Goal: Task Accomplishment & Management: Manage account settings

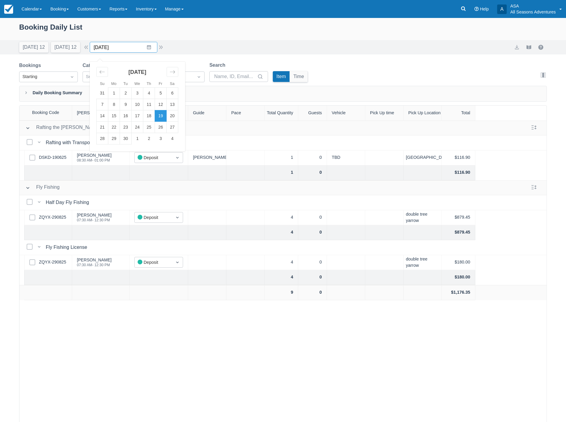
click at [131, 47] on input "09/19/25" at bounding box center [124, 47] width 68 height 11
click at [164, 124] on td "26" at bounding box center [161, 127] width 12 height 11
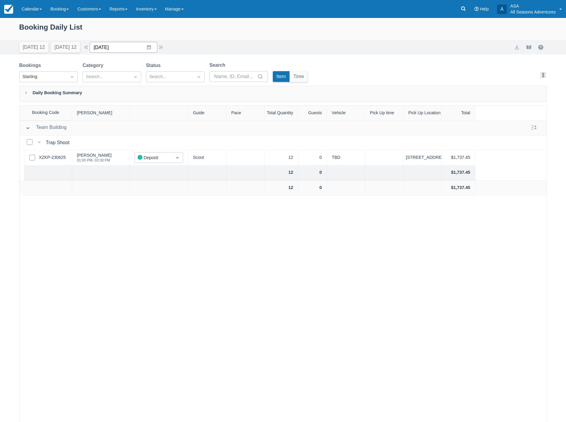
click at [133, 48] on input "09/26/25" at bounding box center [124, 47] width 68 height 11
click at [105, 71] on icon "Move backward to switch to the previous month." at bounding box center [102, 72] width 6 height 6
click at [128, 140] on td "26" at bounding box center [126, 138] width 12 height 11
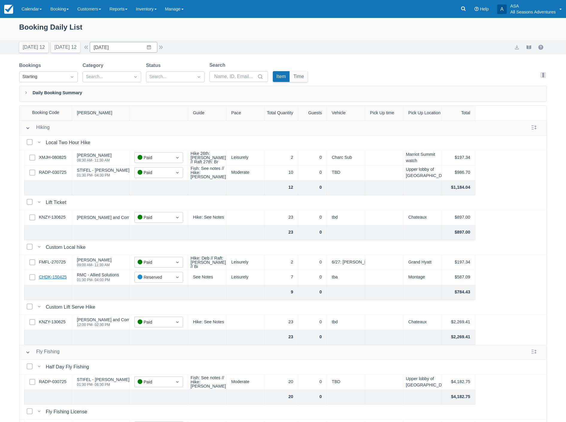
click at [48, 277] on link "CHDK-150425" at bounding box center [53, 277] width 28 height 7
click at [33, 49] on button "Today 12" at bounding box center [33, 47] width 29 height 11
type input "08/31/25"
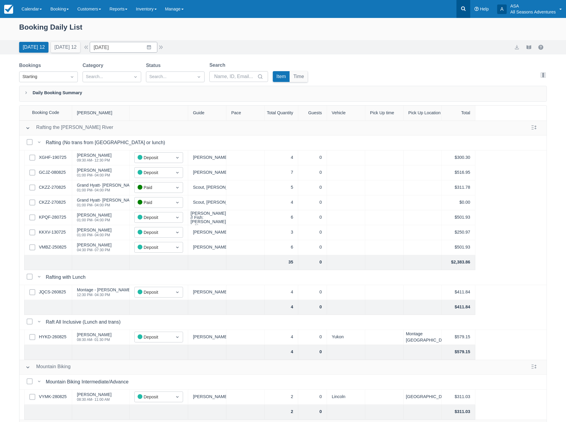
click at [464, 8] on icon at bounding box center [463, 9] width 6 height 6
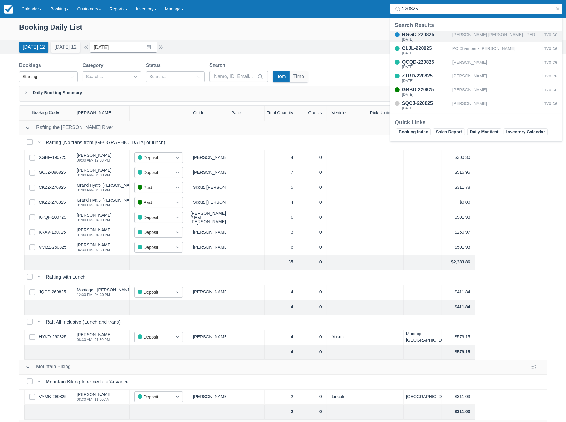
type input "220825"
click at [465, 36] on div "Goldner Hirsch- Jonathan Marks" at bounding box center [496, 36] width 88 height 11
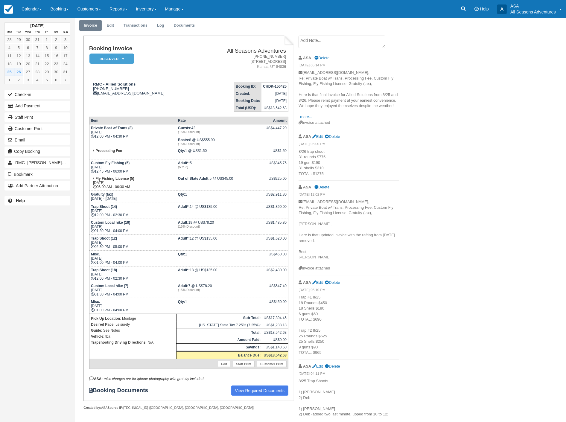
scroll to position [18, 0]
click at [63, 8] on link "Booking" at bounding box center [59, 9] width 27 height 18
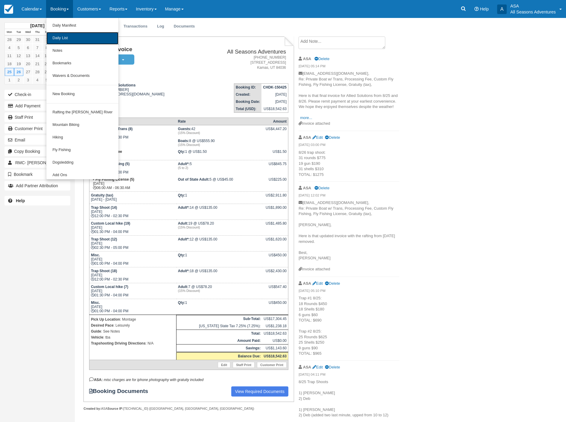
click at [63, 41] on link "Daily List" at bounding box center [82, 38] width 72 height 13
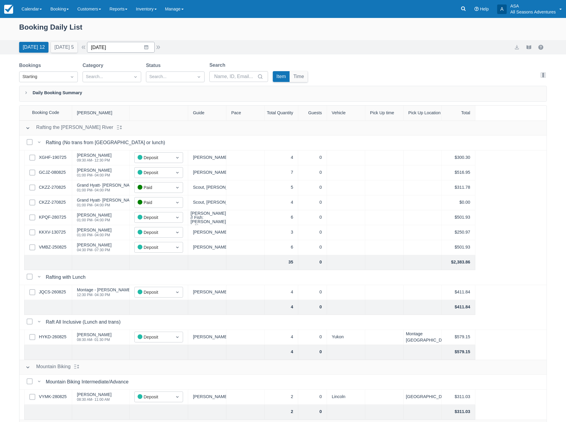
click at [131, 49] on input "08/31/25" at bounding box center [121, 47] width 68 height 11
click at [128, 138] on td "26" at bounding box center [123, 138] width 12 height 11
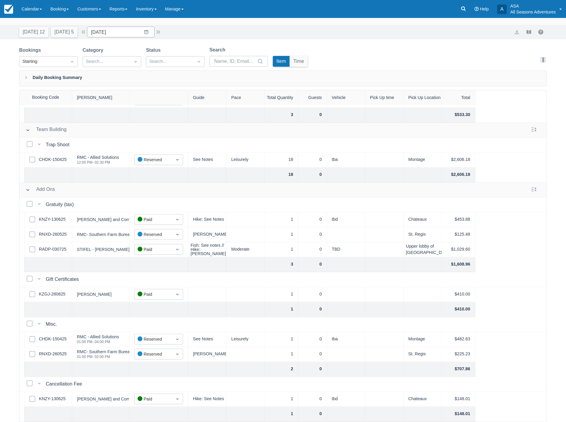
scroll to position [30, 0]
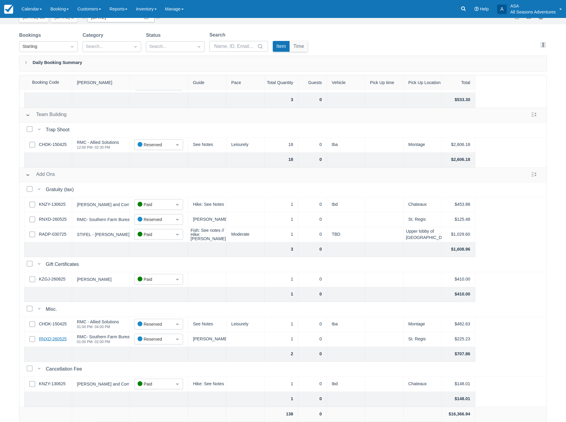
click at [47, 336] on link "RNXD-260525" at bounding box center [53, 339] width 28 height 7
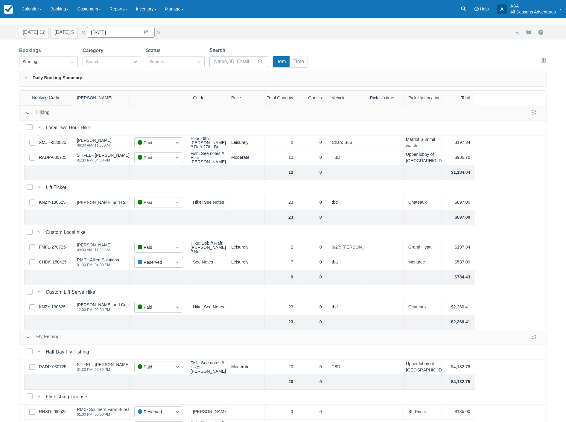
scroll to position [0, 0]
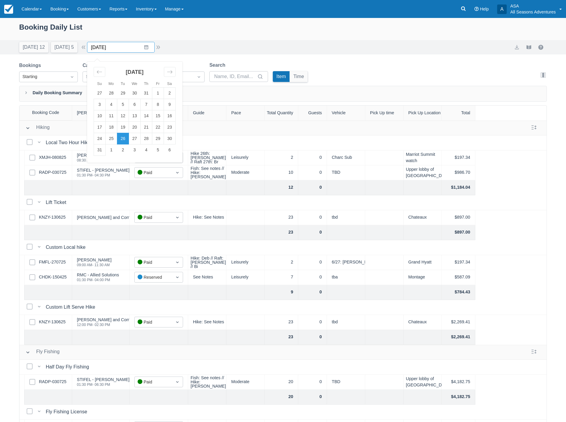
click at [131, 47] on input "08/26/25" at bounding box center [121, 47] width 68 height 11
click at [31, 47] on button "Today 12" at bounding box center [33, 47] width 29 height 11
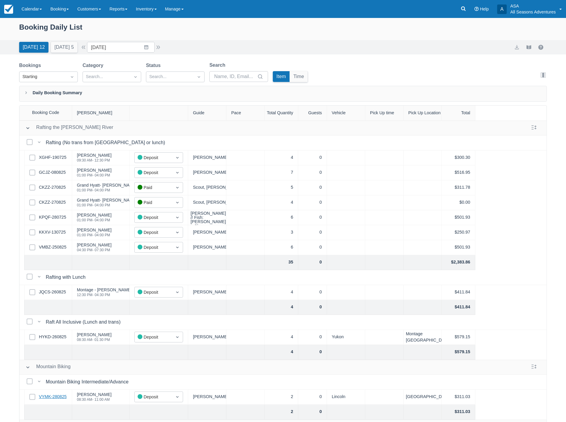
click at [59, 398] on link "VYMK-280825" at bounding box center [53, 396] width 28 height 7
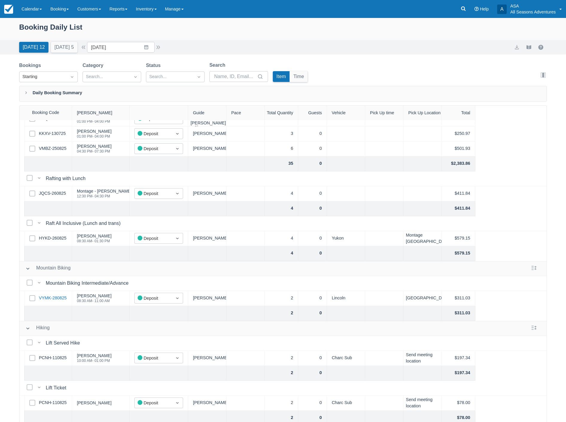
scroll to position [100, 0]
click at [56, 296] on link "VYMK-280825" at bounding box center [53, 297] width 28 height 7
click at [131, 46] on input "08/31/25" at bounding box center [121, 47] width 68 height 11
click at [171, 73] on icon "Move forward to switch to the next month." at bounding box center [170, 72] width 6 height 6
click at [104, 117] on td "14" at bounding box center [100, 115] width 12 height 11
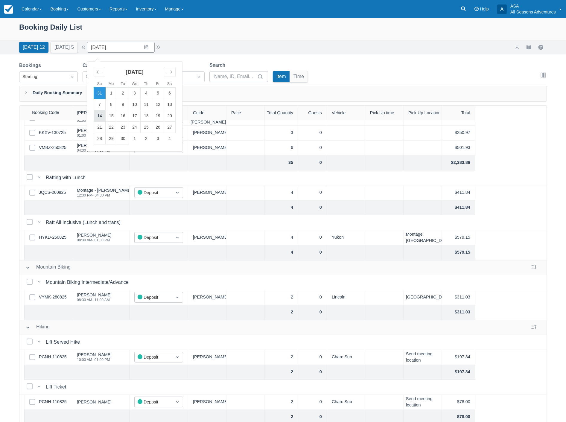
type input "09/14/25"
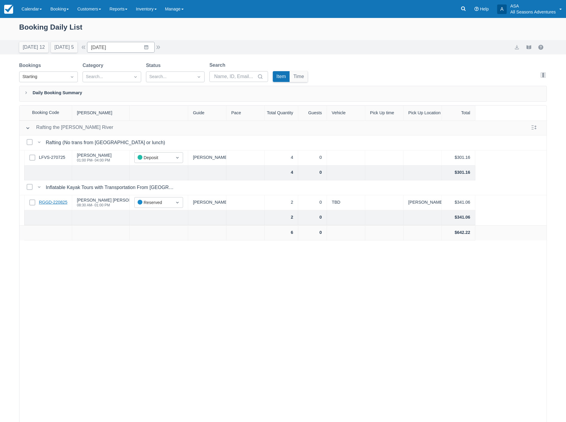
click at [53, 203] on link "RGGD-220825" at bounding box center [53, 202] width 28 height 7
click at [56, 202] on link "RGGD-220825" at bounding box center [53, 202] width 28 height 7
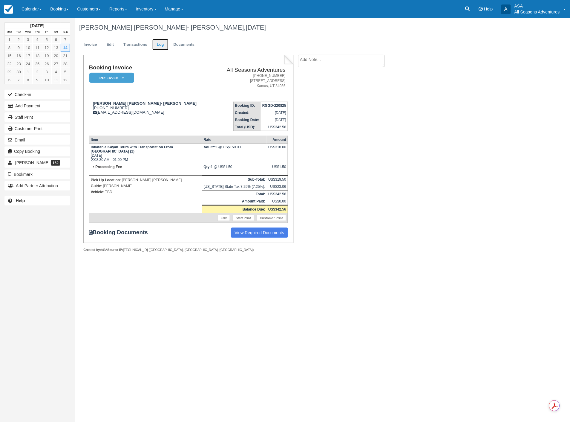
click at [161, 46] on link "Log" at bounding box center [160, 45] width 16 height 12
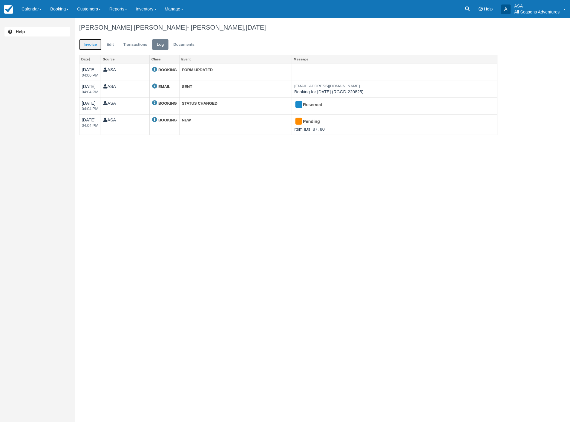
click at [88, 44] on link "Invoice" at bounding box center [90, 45] width 22 height 12
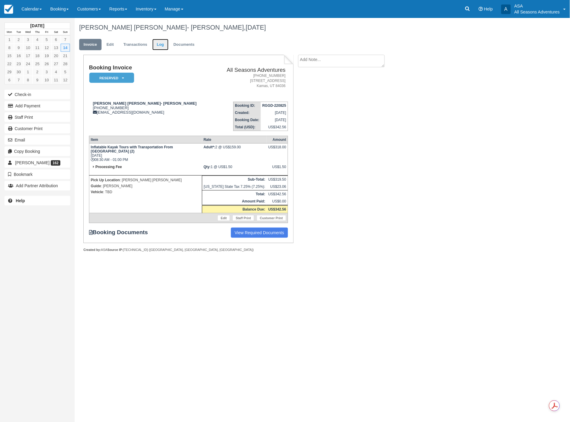
click at [159, 45] on link "Log" at bounding box center [160, 45] width 16 height 12
click at [110, 45] on link "Edit" at bounding box center [110, 45] width 16 height 12
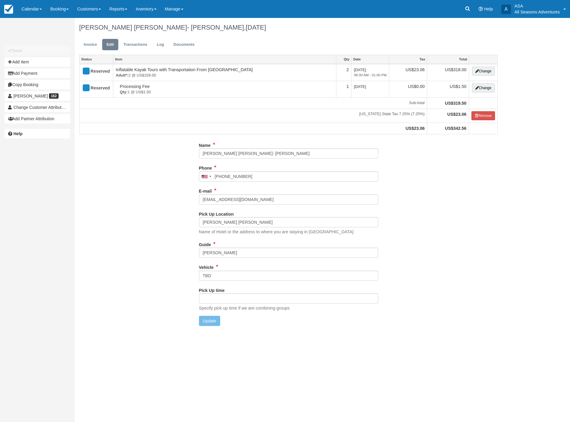
type input "[PHONE_NUMBER]"
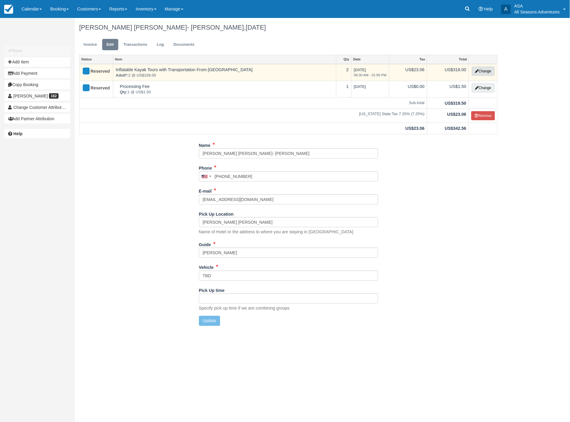
click at [485, 72] on button "Change" at bounding box center [483, 71] width 23 height 9
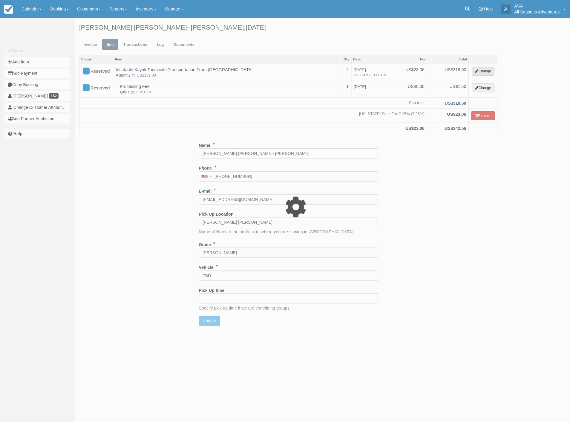
type input "318.00"
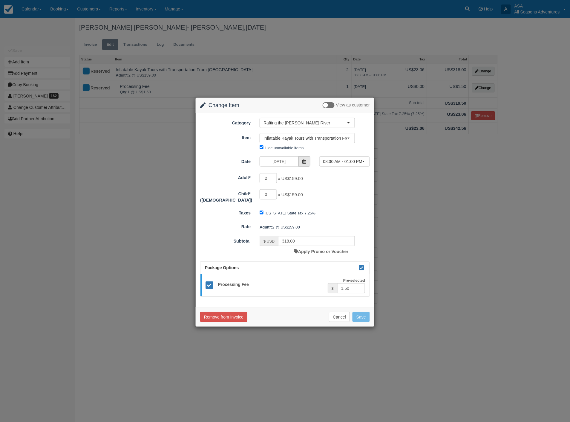
click at [306, 159] on icon at bounding box center [304, 161] width 4 height 4
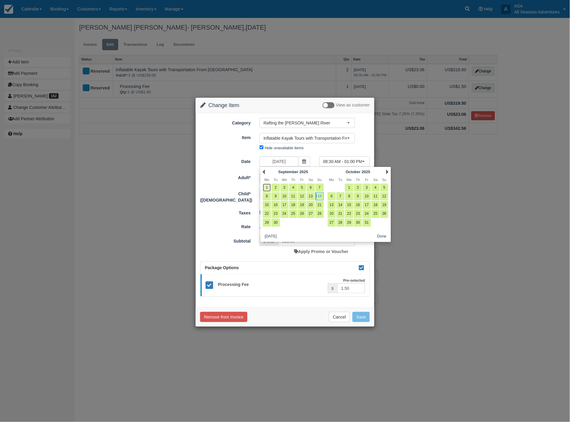
click at [268, 187] on link "1" at bounding box center [267, 188] width 8 height 8
type input "09/01/25"
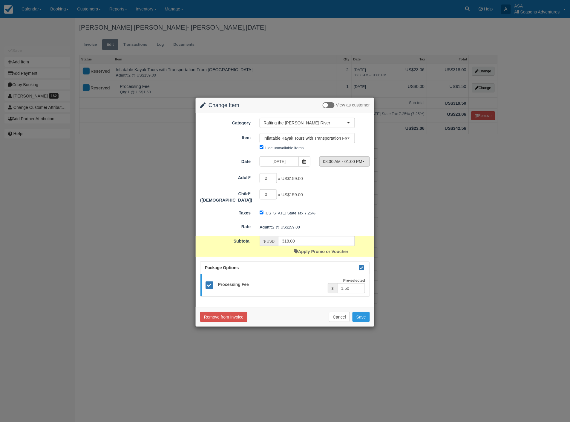
click at [333, 162] on span "08:30 AM - 01:00 PM" at bounding box center [342, 161] width 39 height 6
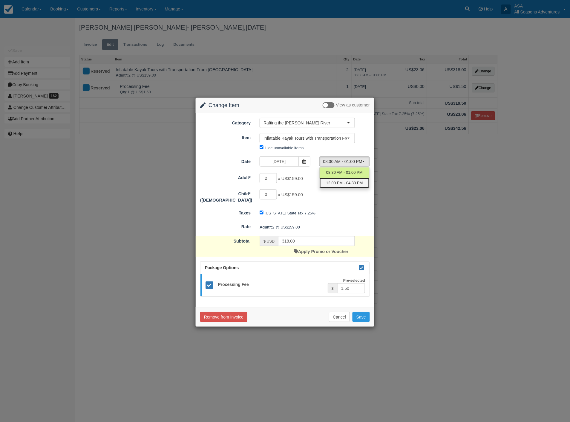
click at [335, 181] on span "12:00 PM - 04:30 PM" at bounding box center [344, 183] width 37 height 6
select select "1"
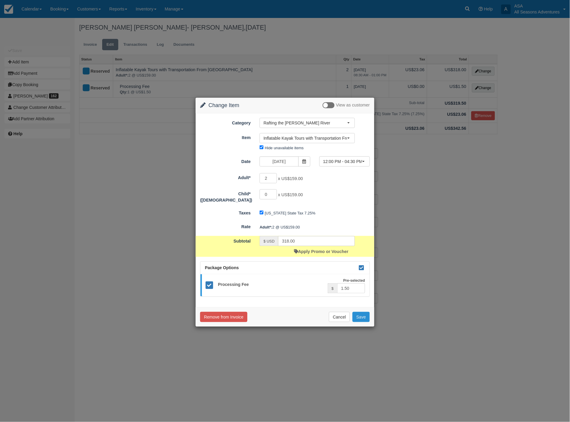
click at [365, 312] on button "Save" at bounding box center [361, 317] width 17 height 10
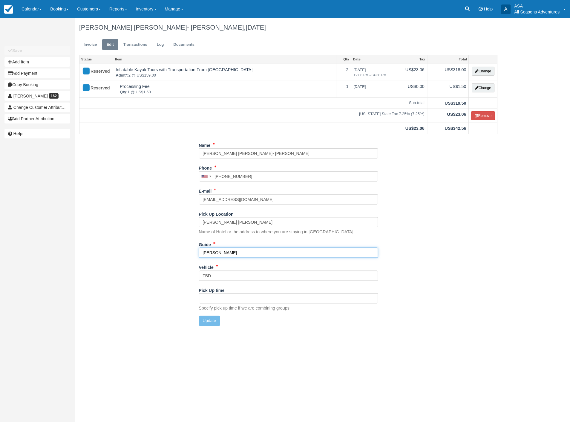
drag, startPoint x: 223, startPoint y: 251, endPoint x: 165, endPoint y: 253, distance: 58.3
click at [176, 255] on div "Name [PERSON_NAME] [PERSON_NAME]- [PERSON_NAME] Phone [GEOGRAPHIC_DATA] +1 [GEO…" at bounding box center [289, 235] width 428 height 190
type input "Aerie"
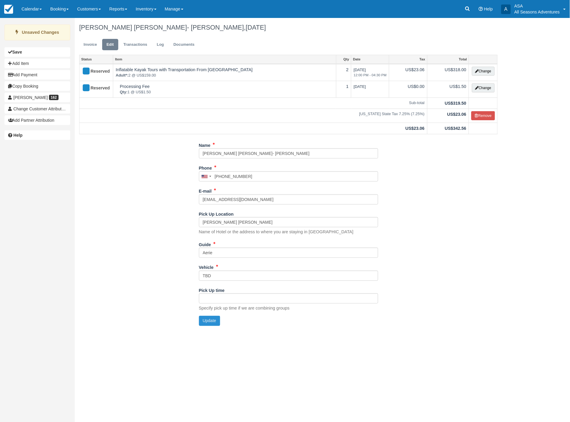
click at [213, 323] on button "Update" at bounding box center [209, 321] width 21 height 10
type input "[PHONE_NUMBER]"
click at [90, 44] on link "Invoice" at bounding box center [90, 45] width 22 height 12
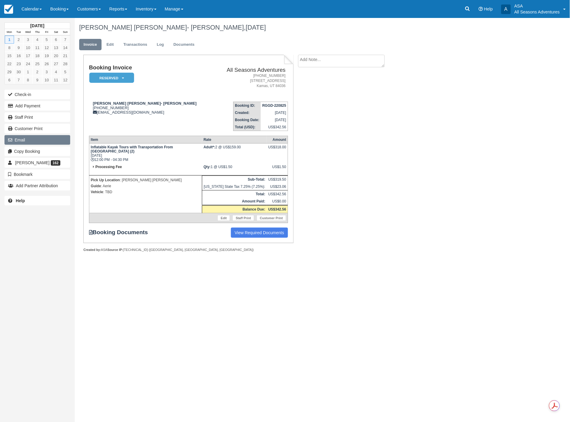
click at [26, 140] on button "Email" at bounding box center [37, 140] width 66 height 10
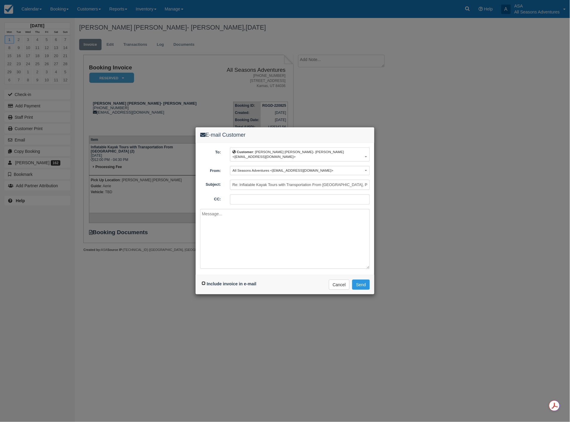
click at [203, 282] on input "Include invoice in e-mail" at bounding box center [204, 283] width 4 height 4
checkbox input "true"
click at [361, 285] on button "Send" at bounding box center [361, 284] width 18 height 10
